Goal: Information Seeking & Learning: Learn about a topic

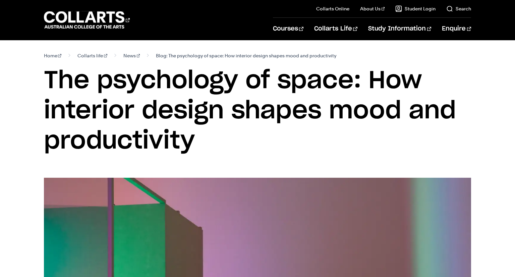
click at [228, 116] on h1 "The psychology of space: How interior design shapes mood and productivity" at bounding box center [257, 111] width 427 height 91
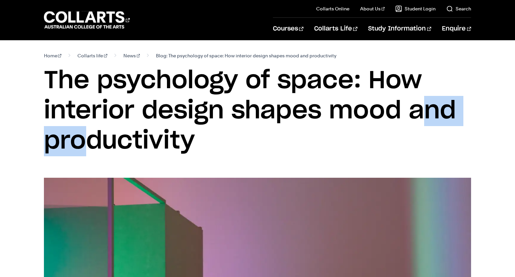
click at [228, 116] on h1 "The psychology of space: How interior design shapes mood and productivity" at bounding box center [257, 111] width 427 height 91
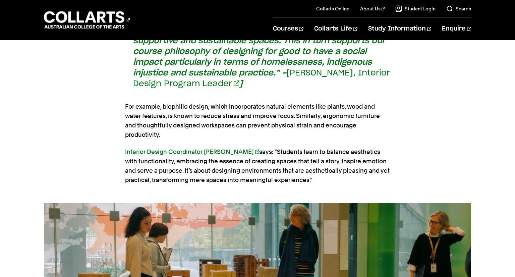
scroll to position [1312, 0]
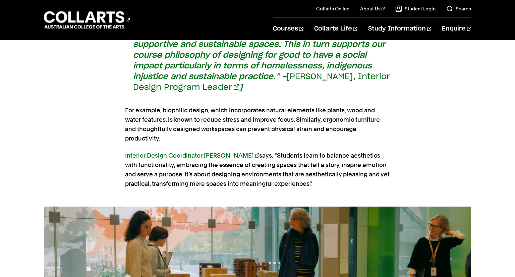
click at [313, 153] on p "Interior Design Coordinator [PERSON_NAME] says: "Students learn to balance aest…" at bounding box center [257, 170] width 265 height 38
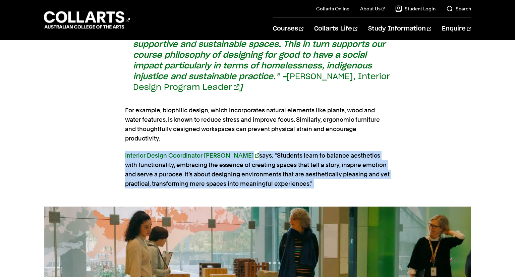
click at [264, 174] on p "Interior Design Coordinator [PERSON_NAME] says: "Students learn to balance aest…" at bounding box center [257, 170] width 265 height 38
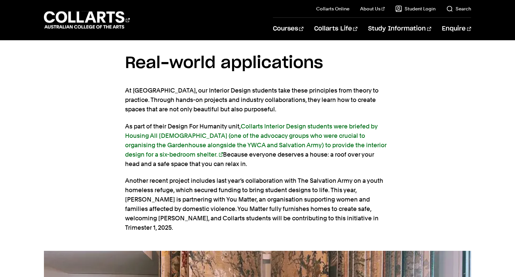
scroll to position [1671, 0]
click at [264, 174] on section "Real-world applications At Collarts, our Interior Design students take these pr…" at bounding box center [257, 145] width 265 height 211
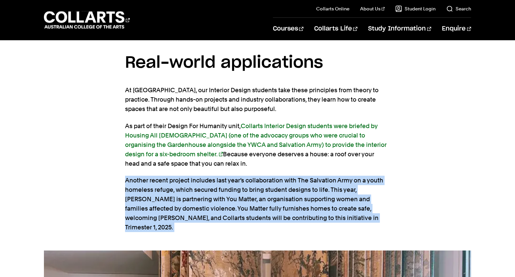
click at [264, 174] on section "Real-world applications At Collarts, our Interior Design students take these pr…" at bounding box center [257, 145] width 265 height 211
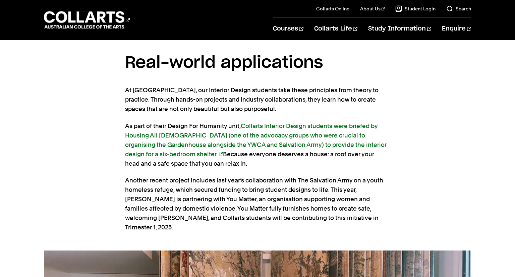
click at [264, 174] on section "Real-world applications At Collarts, our Interior Design students take these pr…" at bounding box center [257, 145] width 265 height 211
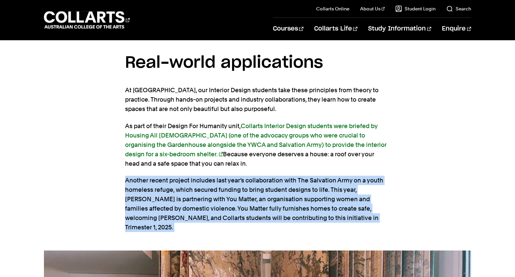
click at [264, 174] on section "Real-world applications At Collarts, our Interior Design students take these pr…" at bounding box center [257, 145] width 265 height 211
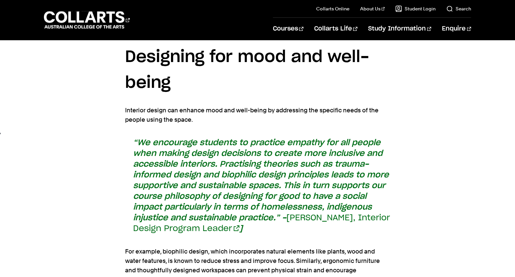
scroll to position [967, 0]
